Goal: Information Seeking & Learning: Check status

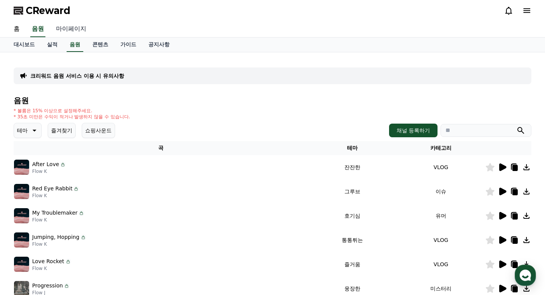
click at [59, 28] on link "마이페이지" at bounding box center [71, 29] width 42 height 16
select select "**********"
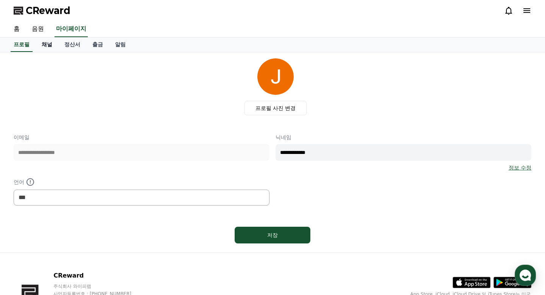
click at [41, 46] on link "채널" at bounding box center [47, 44] width 23 height 14
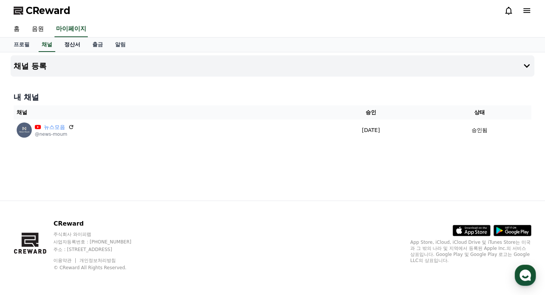
click at [67, 46] on link "정산서" at bounding box center [72, 44] width 28 height 14
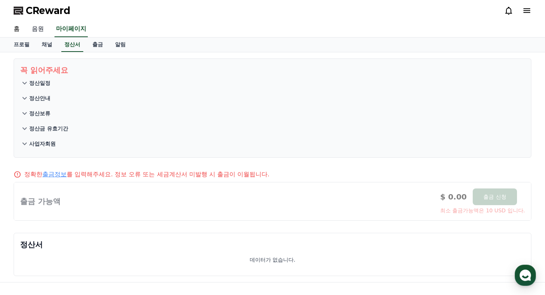
click at [36, 28] on link "음원" at bounding box center [38, 29] width 24 height 16
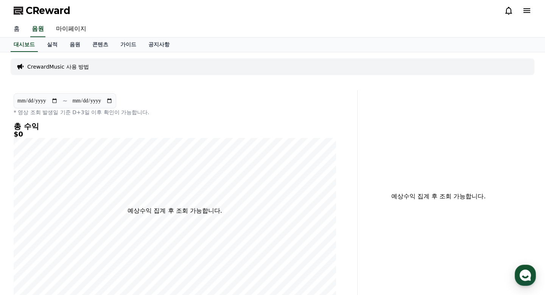
click at [11, 28] on link "홈" at bounding box center [17, 29] width 18 height 16
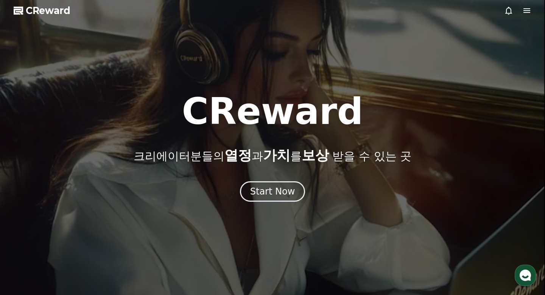
click at [524, 12] on icon at bounding box center [527, 10] width 7 height 5
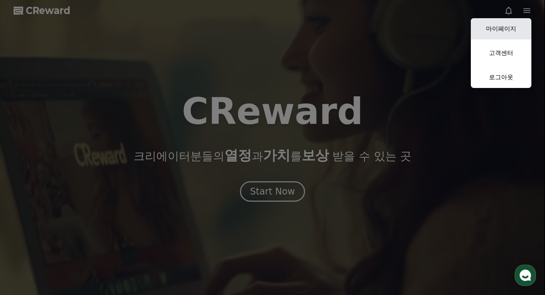
click at [506, 33] on link "마이페이지" at bounding box center [501, 28] width 61 height 21
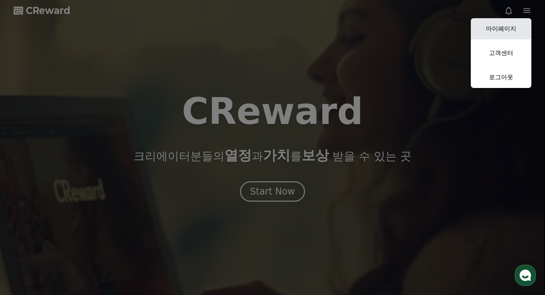
select select "**********"
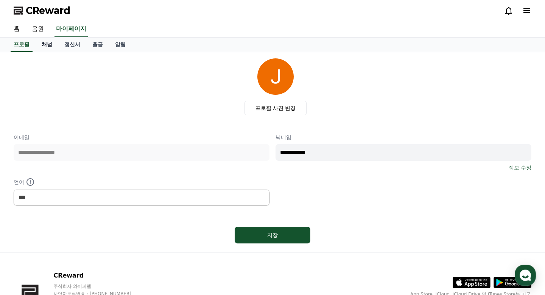
click at [48, 43] on link "채널" at bounding box center [47, 44] width 23 height 14
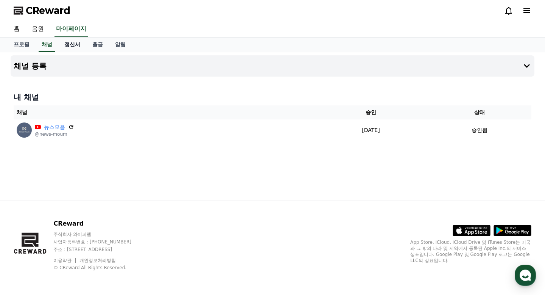
click at [66, 47] on link "정산서" at bounding box center [72, 44] width 28 height 14
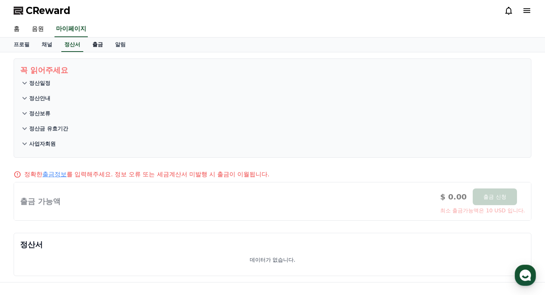
click at [93, 44] on link "출금" at bounding box center [97, 44] width 23 height 14
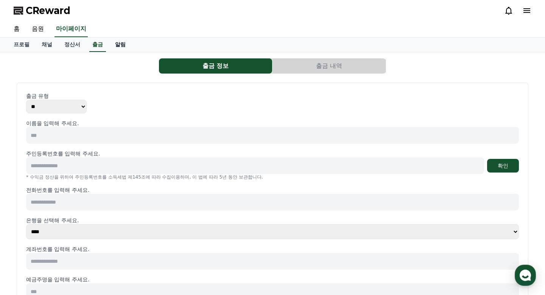
click at [115, 45] on link "알림" at bounding box center [120, 44] width 23 height 14
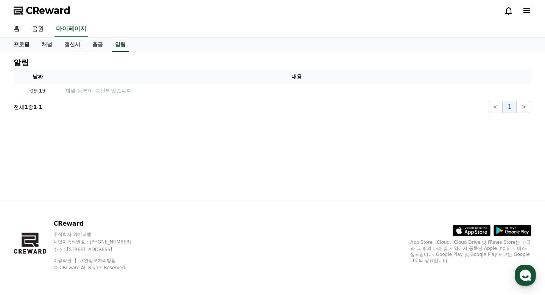
click at [23, 43] on link "프로필" at bounding box center [22, 44] width 28 height 14
select select "**********"
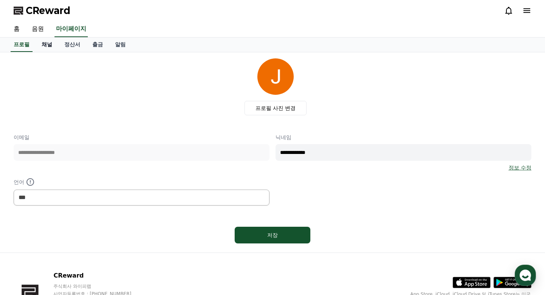
click at [38, 47] on link "채널" at bounding box center [47, 44] width 23 height 14
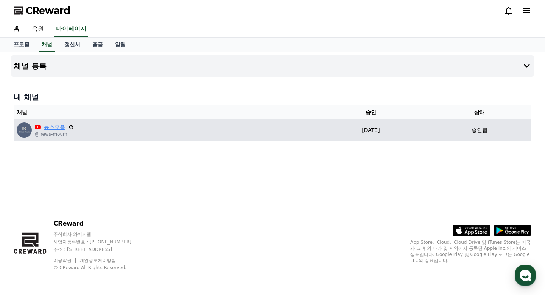
click at [51, 125] on link "뉴스모음" at bounding box center [54, 127] width 21 height 8
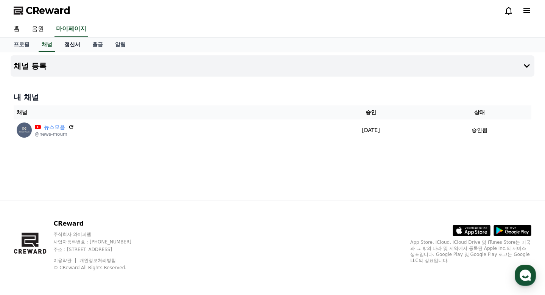
click at [66, 44] on link "정산서" at bounding box center [72, 44] width 28 height 14
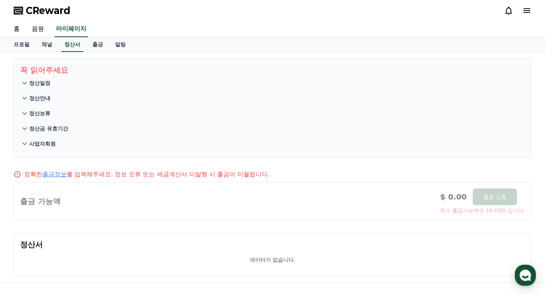
click at [44, 83] on p "정산일정" at bounding box center [39, 83] width 21 height 8
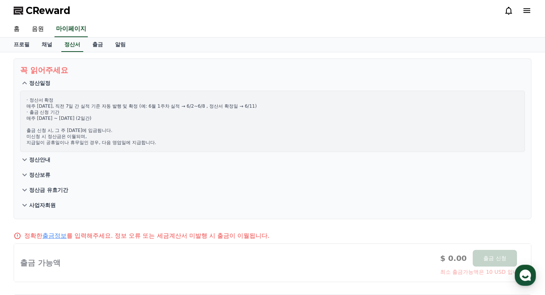
click at [36, 161] on p "정산안내" at bounding box center [39, 160] width 21 height 8
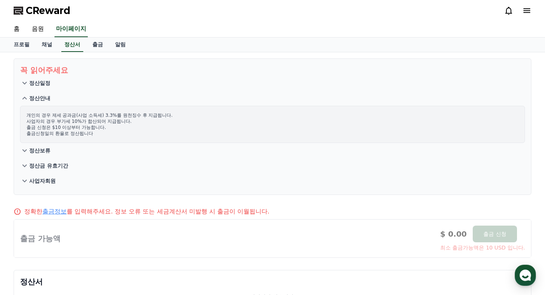
click at [37, 150] on p "정산보류" at bounding box center [39, 151] width 21 height 8
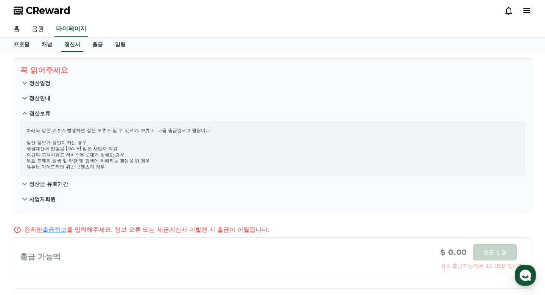
click at [37, 186] on p "정산금 유효기간" at bounding box center [48, 184] width 39 height 8
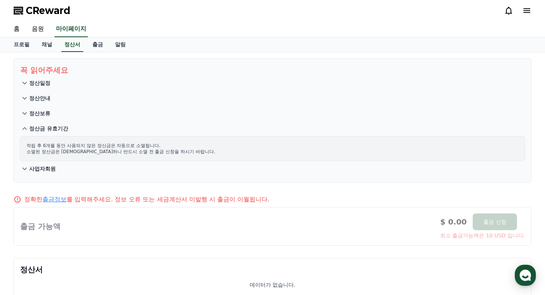
click at [39, 169] on p "사업자회원" at bounding box center [42, 169] width 27 height 8
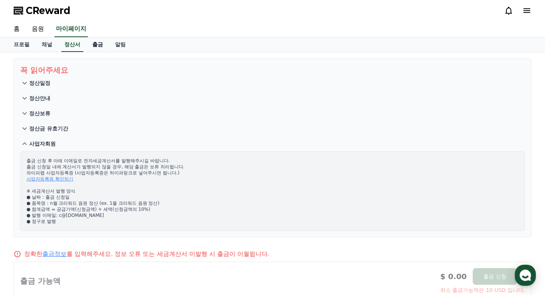
click at [98, 47] on link "출금" at bounding box center [97, 44] width 23 height 14
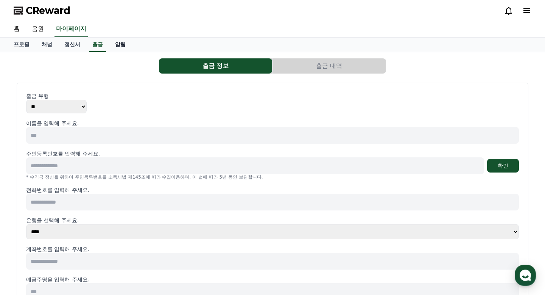
click at [113, 47] on link "알림" at bounding box center [120, 44] width 23 height 14
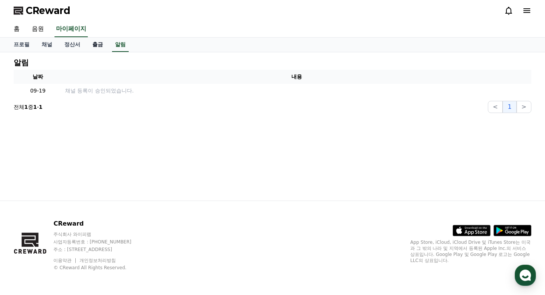
click at [87, 48] on link "출금" at bounding box center [97, 44] width 23 height 14
click at [65, 44] on link "정산서" at bounding box center [72, 44] width 28 height 14
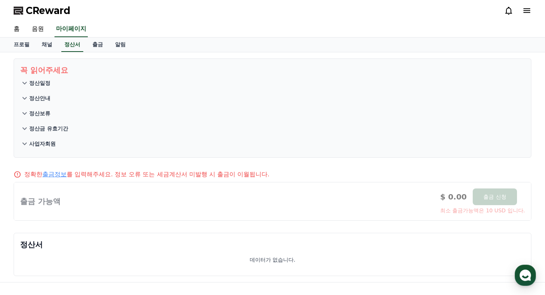
click at [24, 194] on div at bounding box center [272, 201] width 517 height 38
click at [42, 44] on link "채널" at bounding box center [47, 44] width 23 height 14
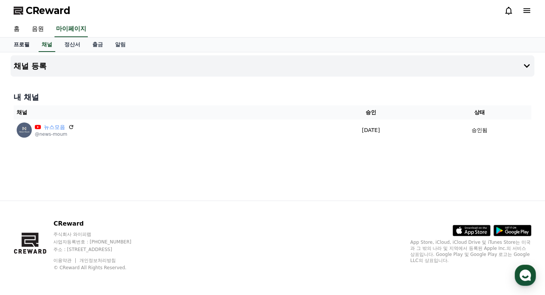
click at [24, 43] on link "프로필" at bounding box center [22, 44] width 28 height 14
select select "**********"
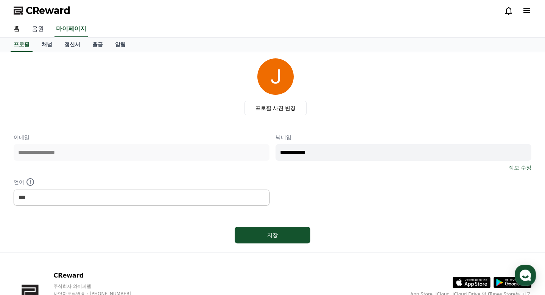
click at [40, 31] on link "음원" at bounding box center [38, 29] width 24 height 16
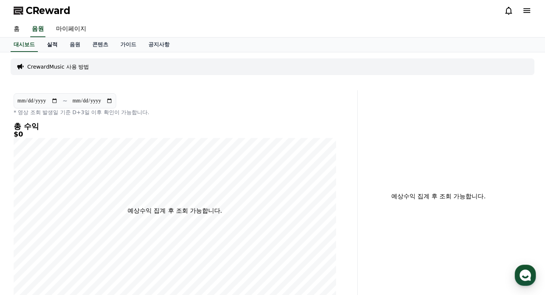
click at [48, 46] on link "실적" at bounding box center [52, 44] width 23 height 14
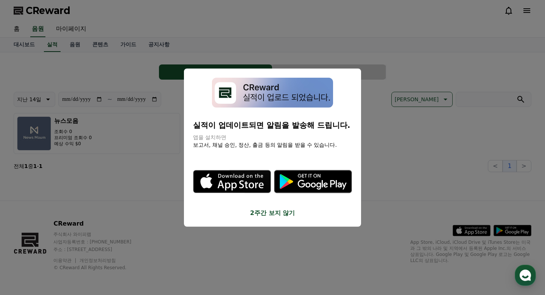
click at [111, 172] on button "close modal" at bounding box center [272, 147] width 545 height 295
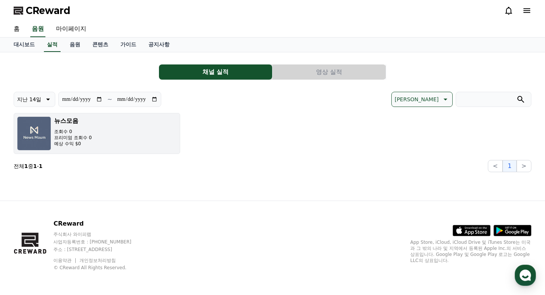
click at [123, 136] on button "[DEMOGRAPHIC_DATA]수 0 프리미엄 조회수 0 예상 수익 $0" at bounding box center [97, 133] width 167 height 41
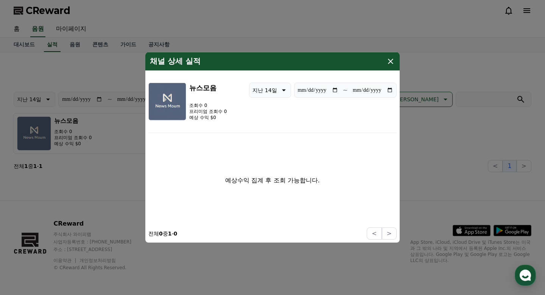
click at [392, 61] on icon "modal" at bounding box center [390, 61] width 9 height 9
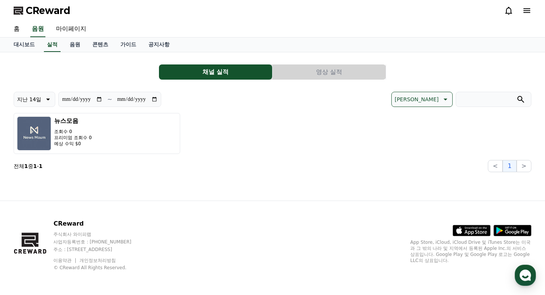
click at [349, 72] on button "영상 실적" at bounding box center [329, 71] width 113 height 15
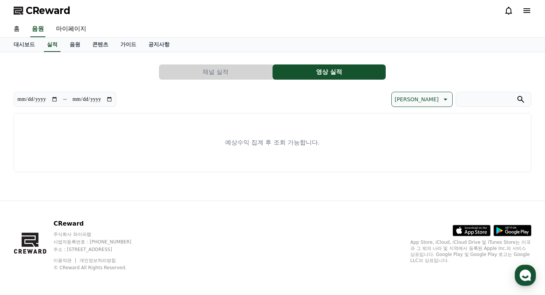
click at [250, 68] on button "채널 실적" at bounding box center [215, 71] width 113 height 15
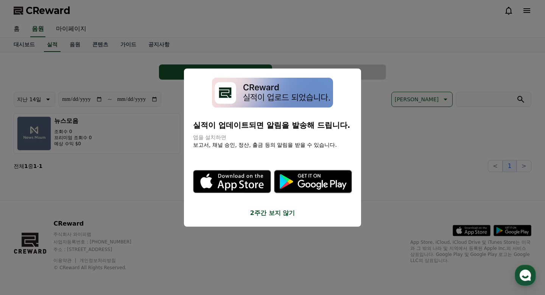
click at [120, 180] on button "close modal" at bounding box center [272, 147] width 545 height 295
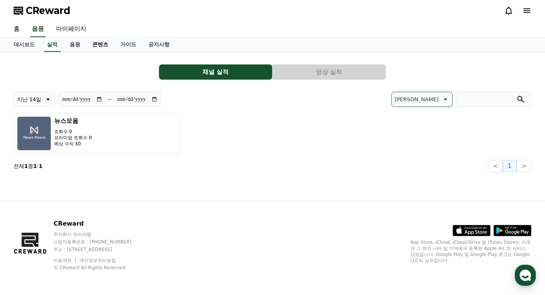
click at [95, 47] on link "콘텐츠" at bounding box center [100, 44] width 28 height 14
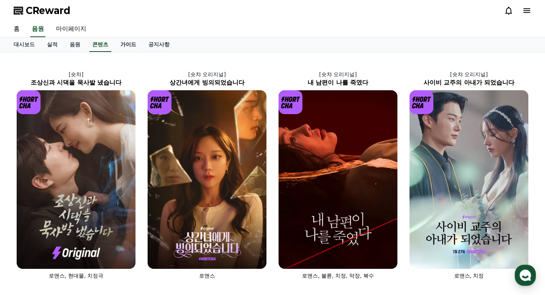
click at [122, 45] on link "가이드" at bounding box center [128, 44] width 28 height 14
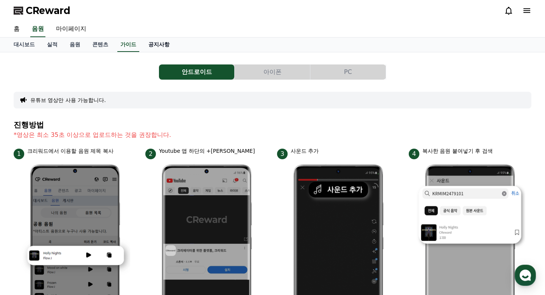
click at [151, 47] on link "공지사항" at bounding box center [158, 44] width 33 height 14
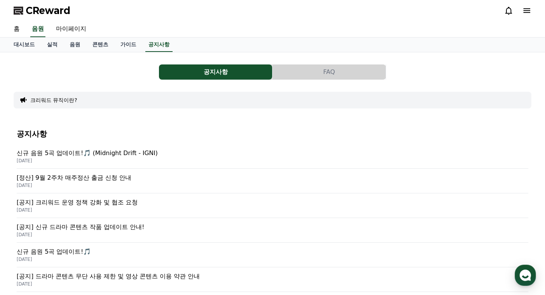
click at [90, 177] on p "[정산] 9월 2주차 매주정산 출금 신청 안내" at bounding box center [273, 177] width 512 height 9
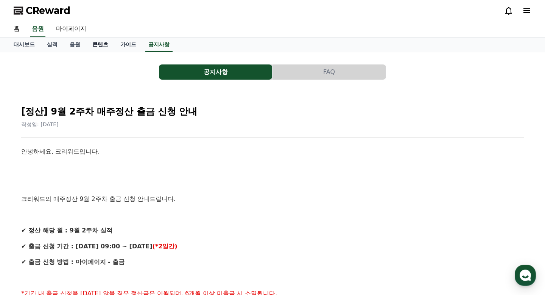
click at [95, 48] on link "콘텐츠" at bounding box center [100, 44] width 28 height 14
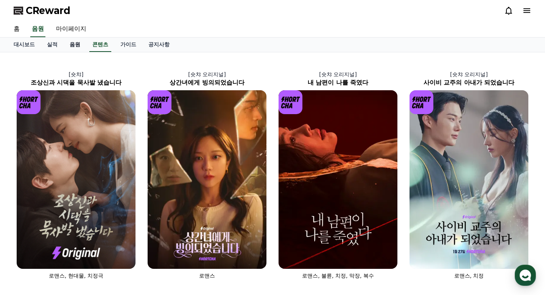
click at [69, 43] on link "음원" at bounding box center [75, 44] width 23 height 14
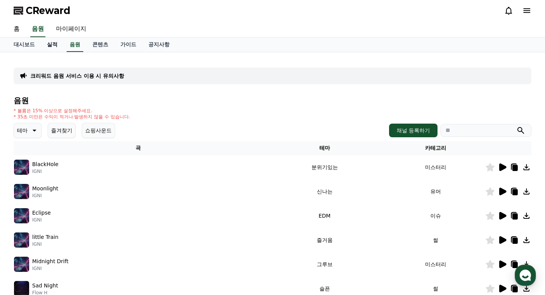
click at [48, 43] on link "실적" at bounding box center [52, 44] width 23 height 14
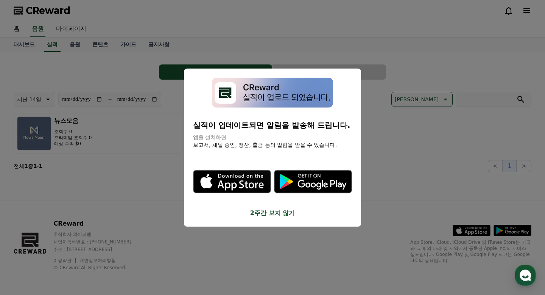
click at [106, 73] on button "close modal" at bounding box center [272, 147] width 545 height 295
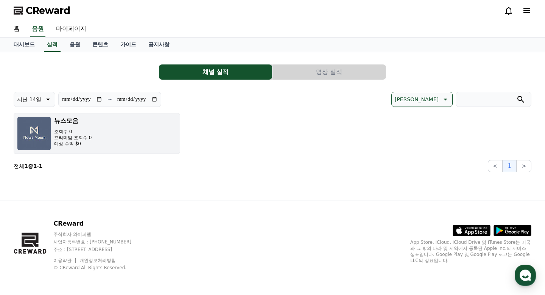
click at [79, 140] on p "프리미엄 조회수 0" at bounding box center [72, 137] width 37 height 6
